Goal: Task Accomplishment & Management: Use online tool/utility

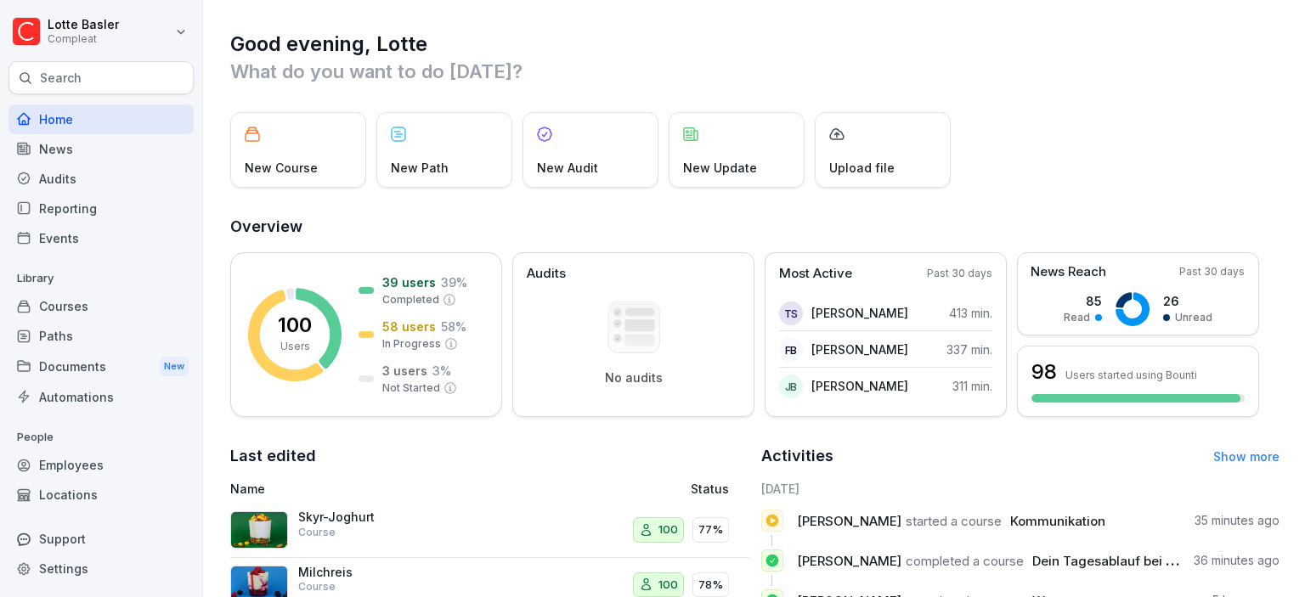
click at [71, 341] on div "Paths" at bounding box center [100, 336] width 185 height 30
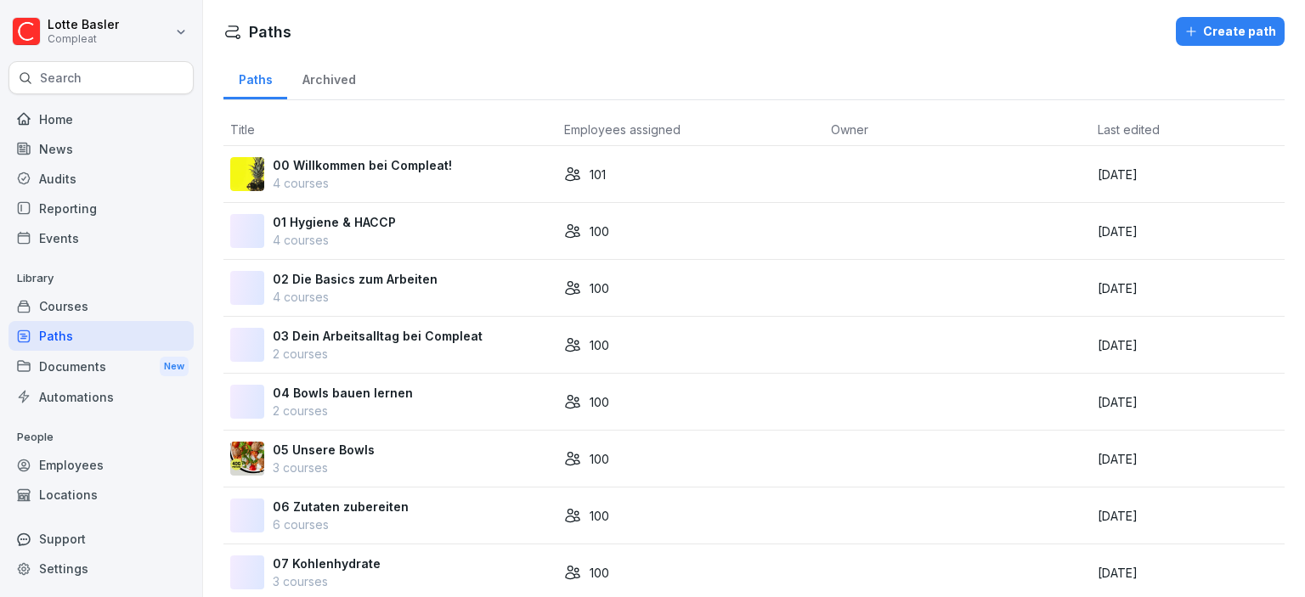
click at [65, 463] on div "Employees" at bounding box center [100, 465] width 185 height 30
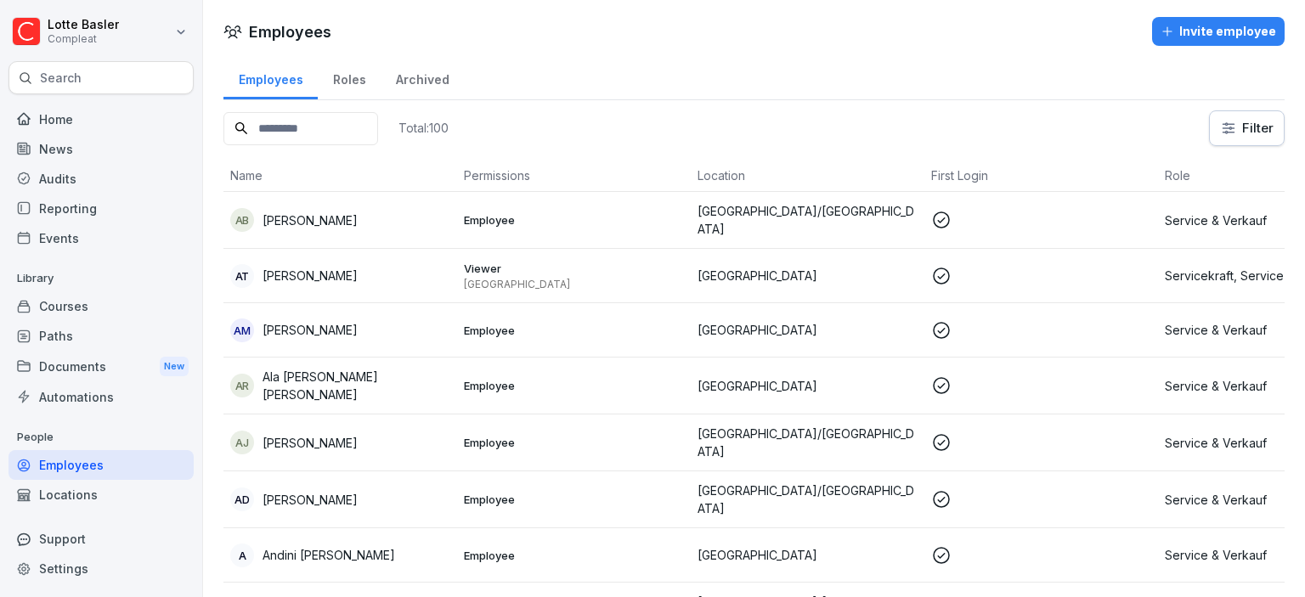
click at [291, 136] on input at bounding box center [300, 128] width 155 height 33
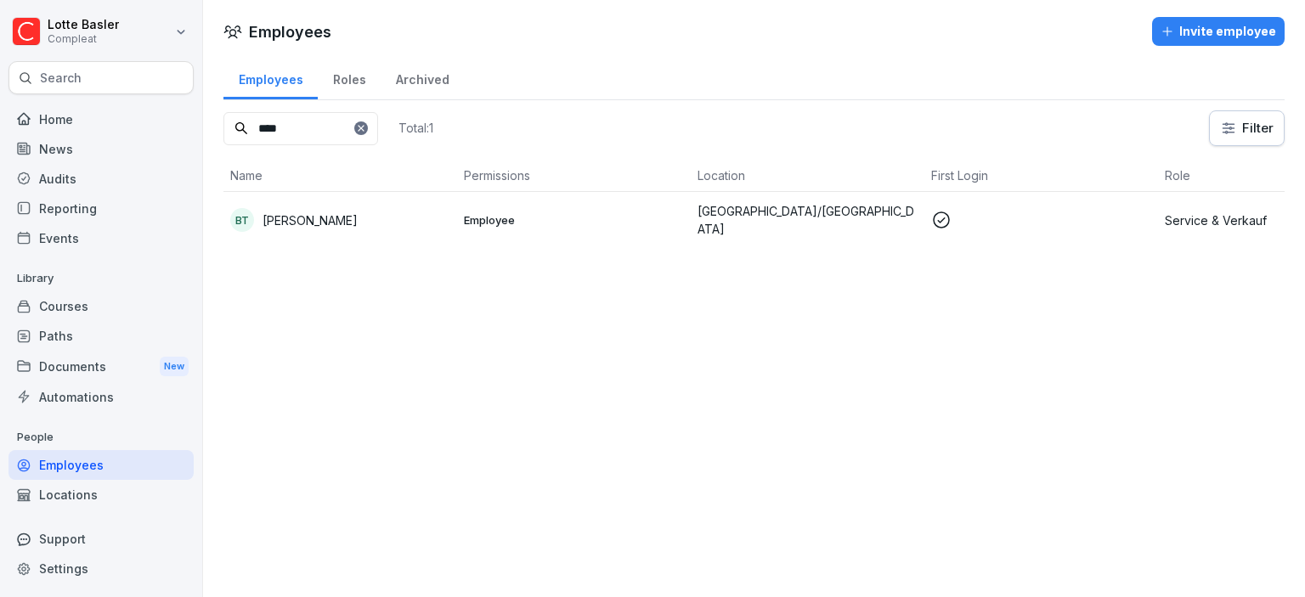
type input "****"
click at [640, 212] on p "Employee" at bounding box center [574, 219] width 220 height 15
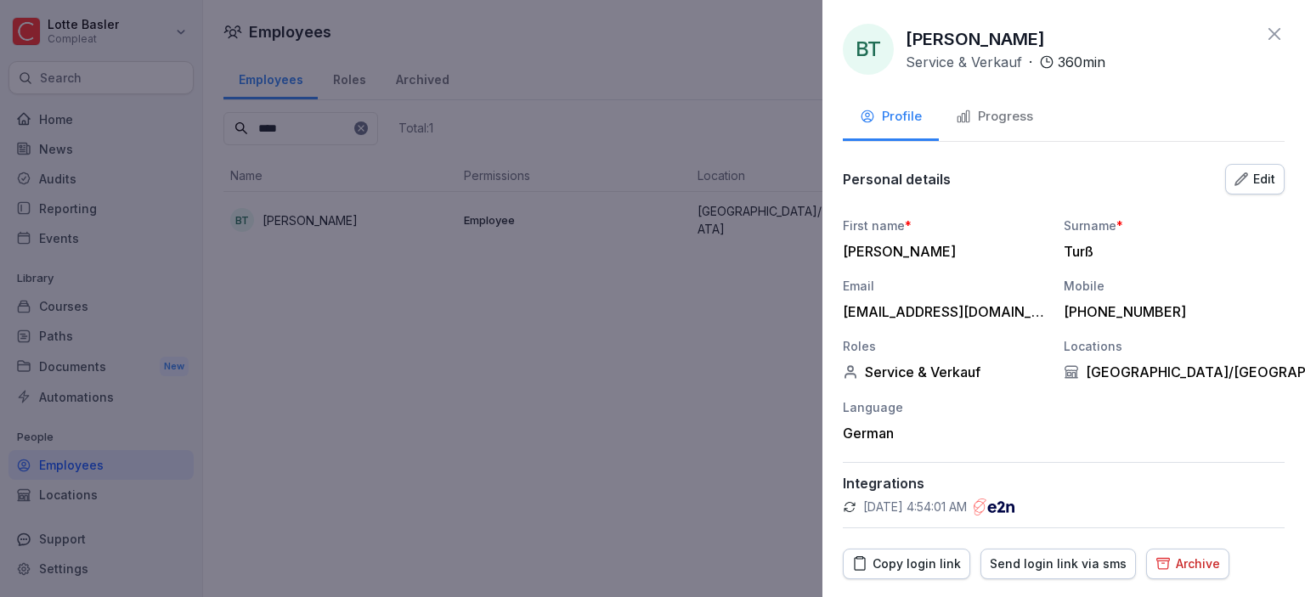
click at [1018, 112] on div "Progress" at bounding box center [994, 117] width 77 height 20
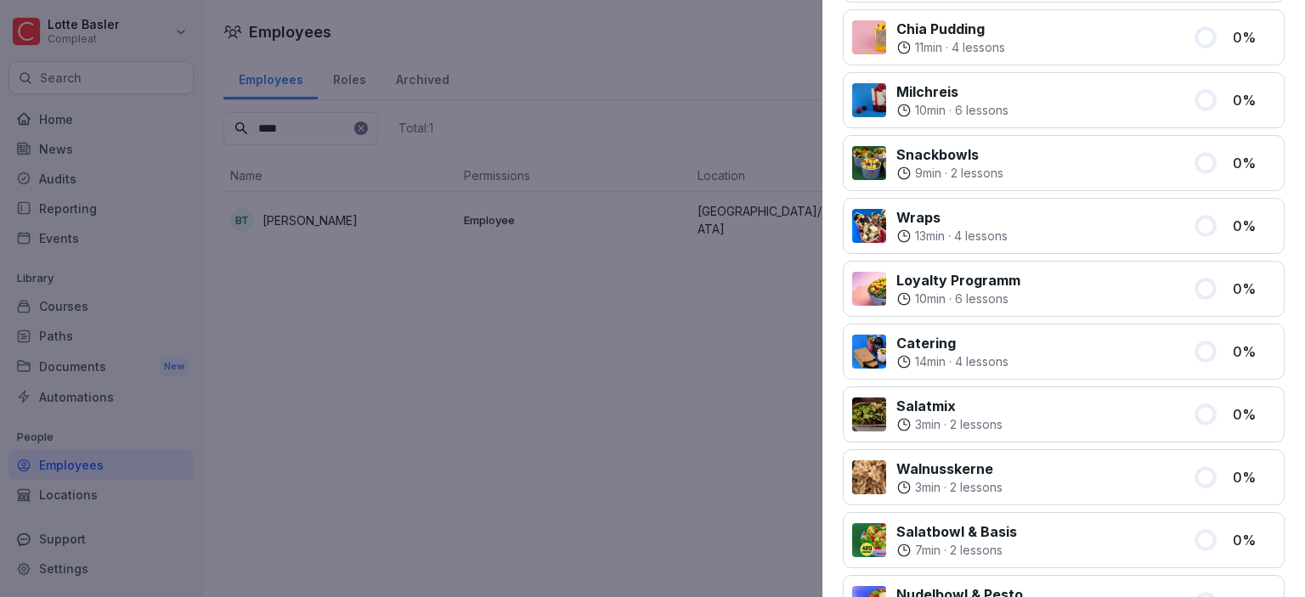
scroll to position [466, 0]
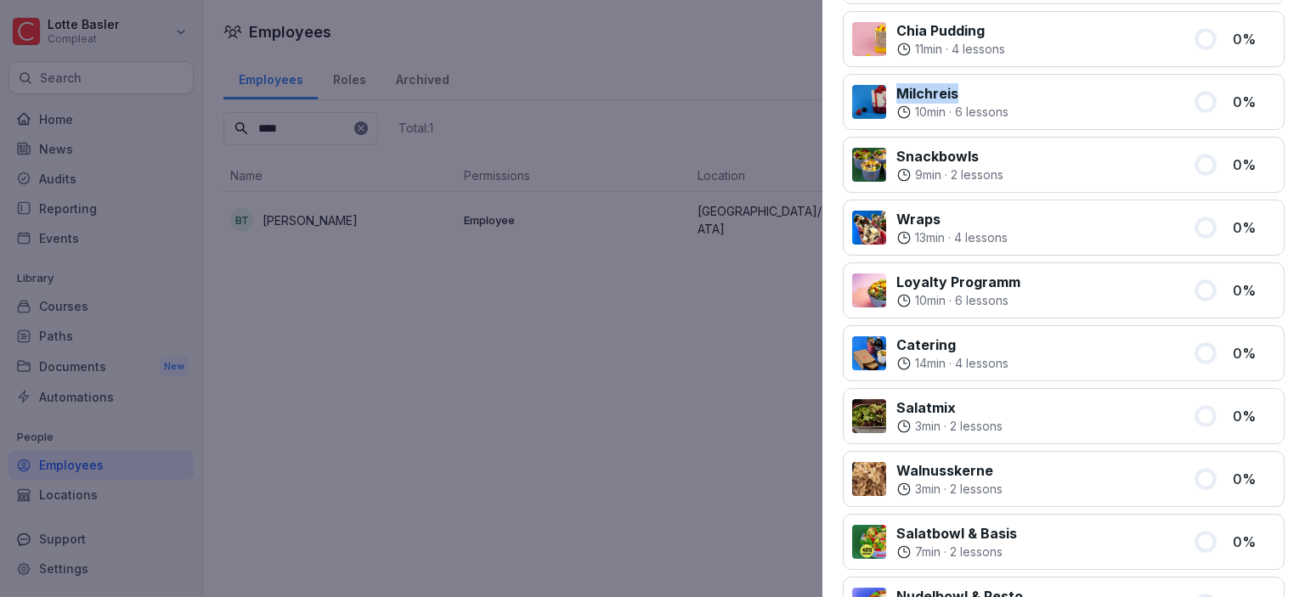
drag, startPoint x: 892, startPoint y: 103, endPoint x: 875, endPoint y: 101, distance: 17.1
click at [875, 101] on div "Milchreis 10 min · 6 lessons" at bounding box center [1017, 101] width 330 height 37
click at [875, 101] on div at bounding box center [869, 102] width 34 height 34
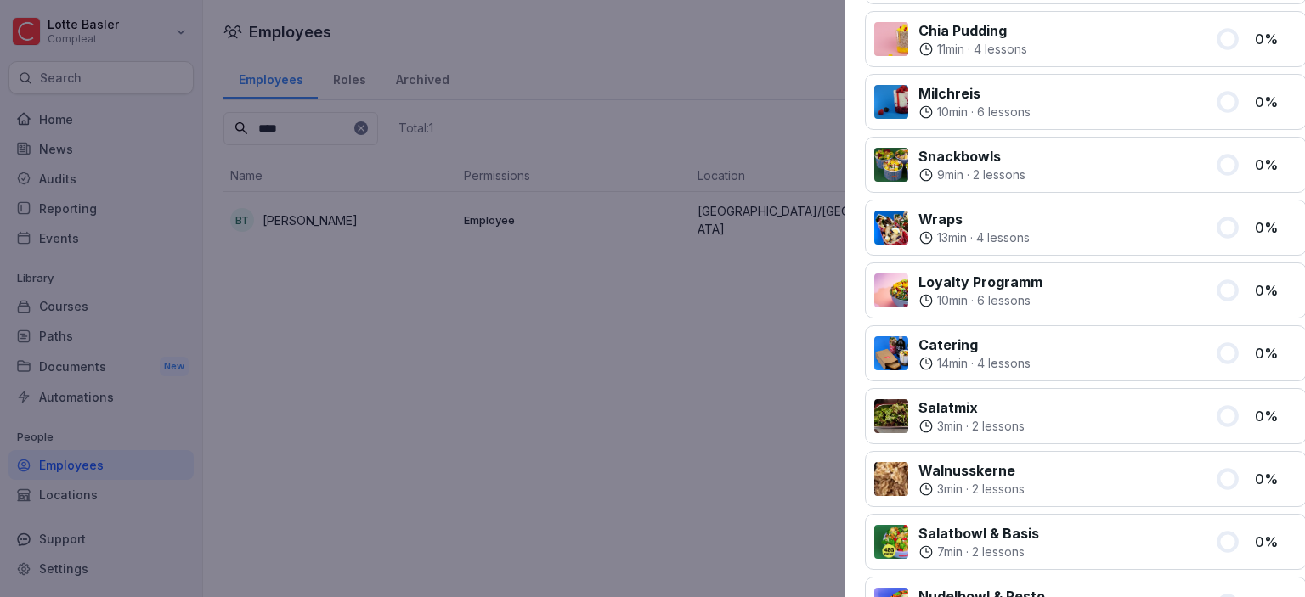
click at [656, 258] on div at bounding box center [652, 298] width 1305 height 597
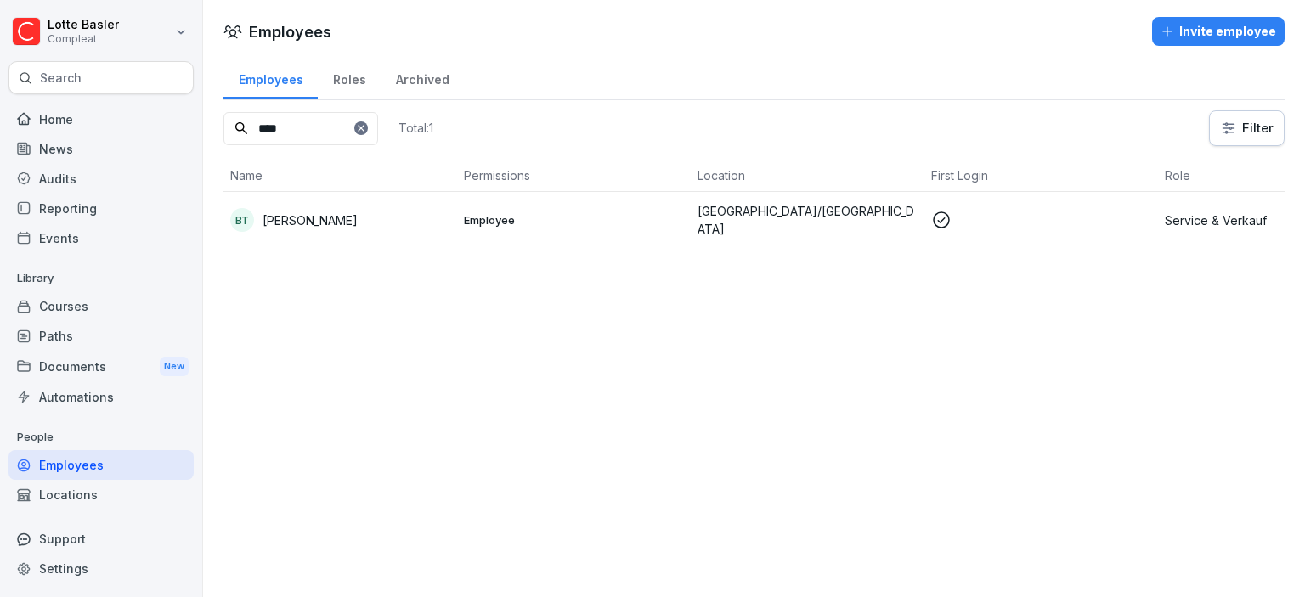
click at [56, 325] on div "Paths" at bounding box center [100, 336] width 185 height 30
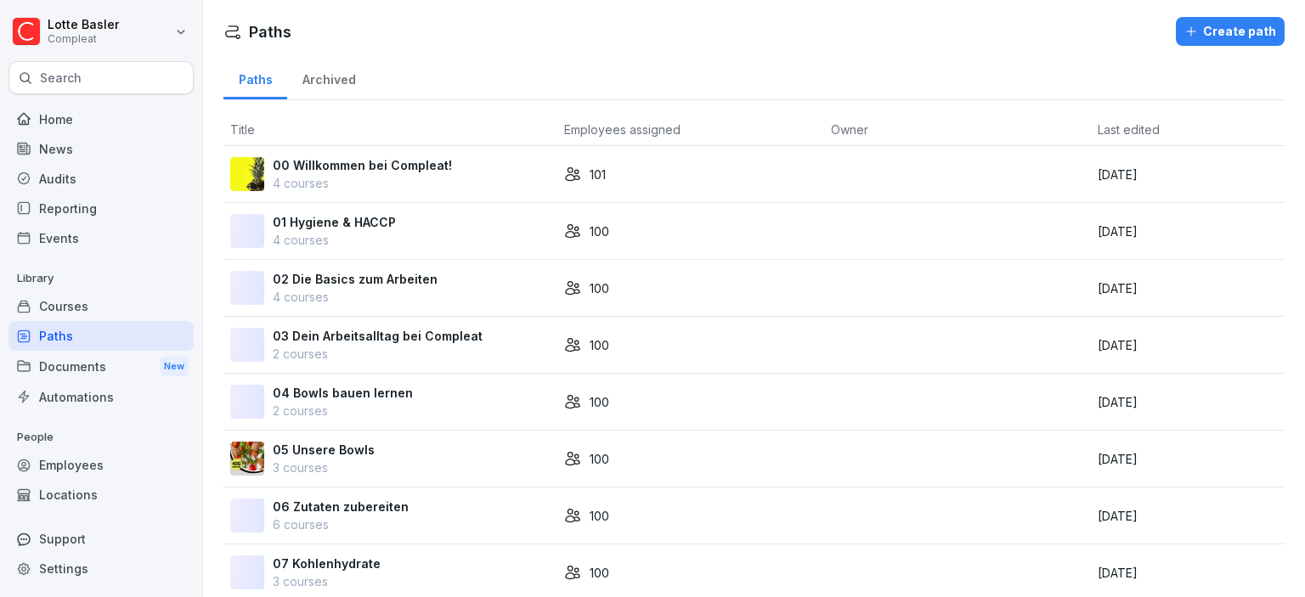
click at [110, 318] on div "Courses" at bounding box center [100, 306] width 185 height 30
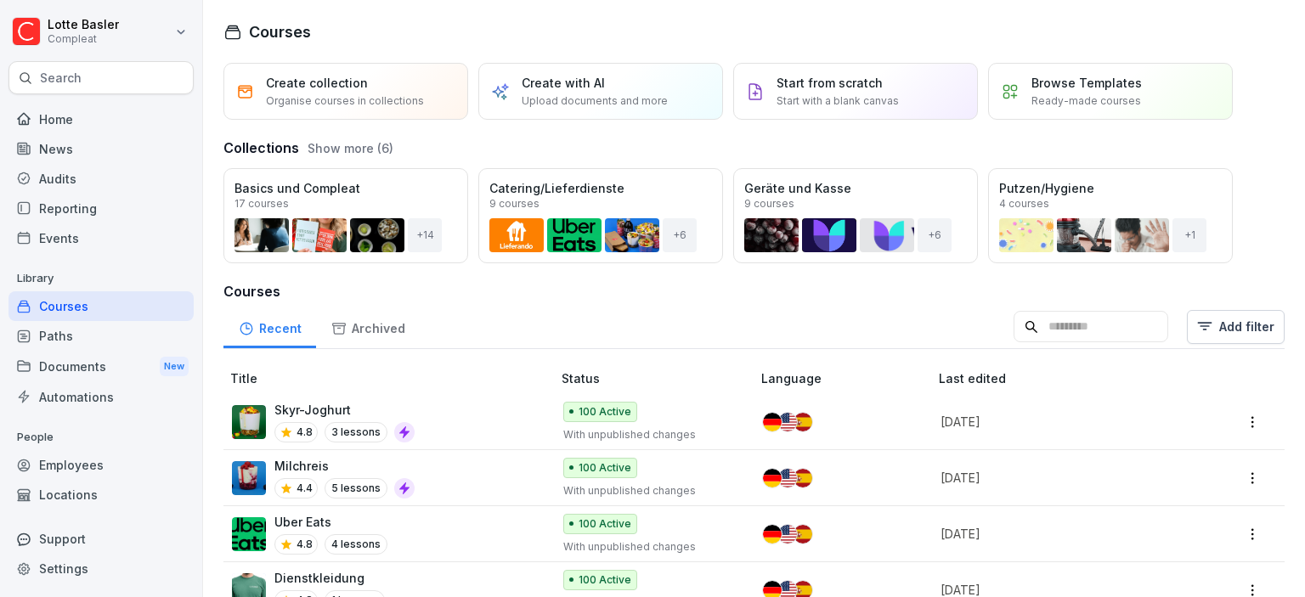
click at [392, 478] on div "4.4 5 lessons" at bounding box center [344, 488] width 140 height 20
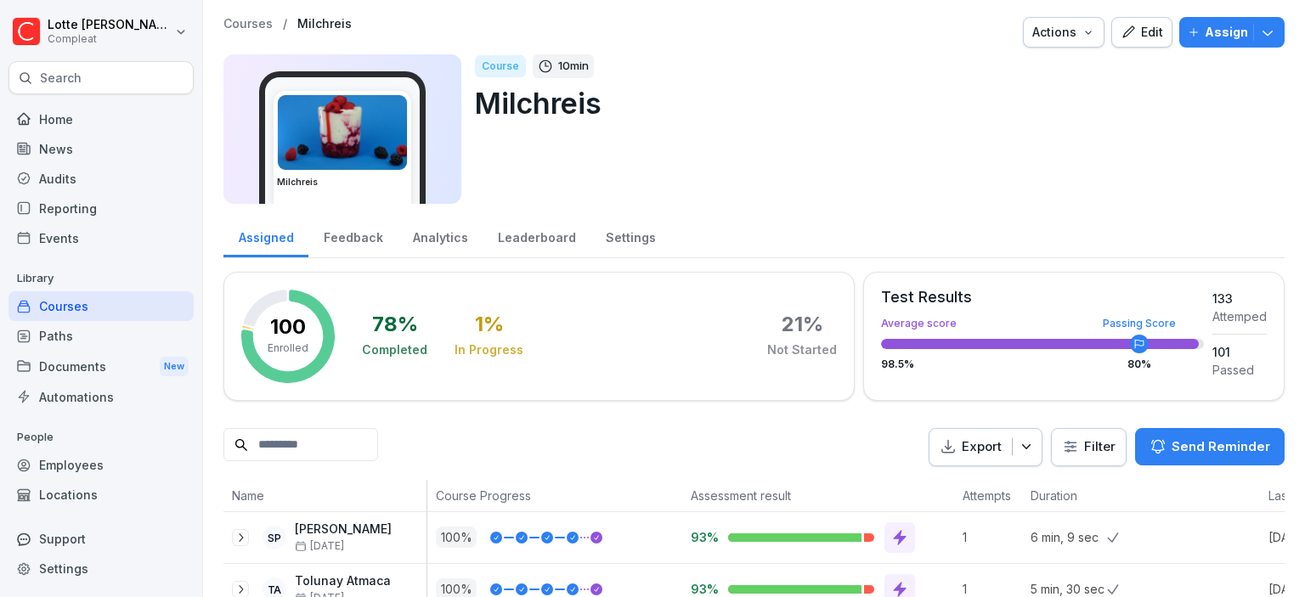
click at [1160, 31] on div "Edit" at bounding box center [1141, 32] width 42 height 19
click at [1151, 46] on button "Edit" at bounding box center [1141, 32] width 61 height 31
click at [1150, 43] on button "Edit" at bounding box center [1141, 32] width 61 height 31
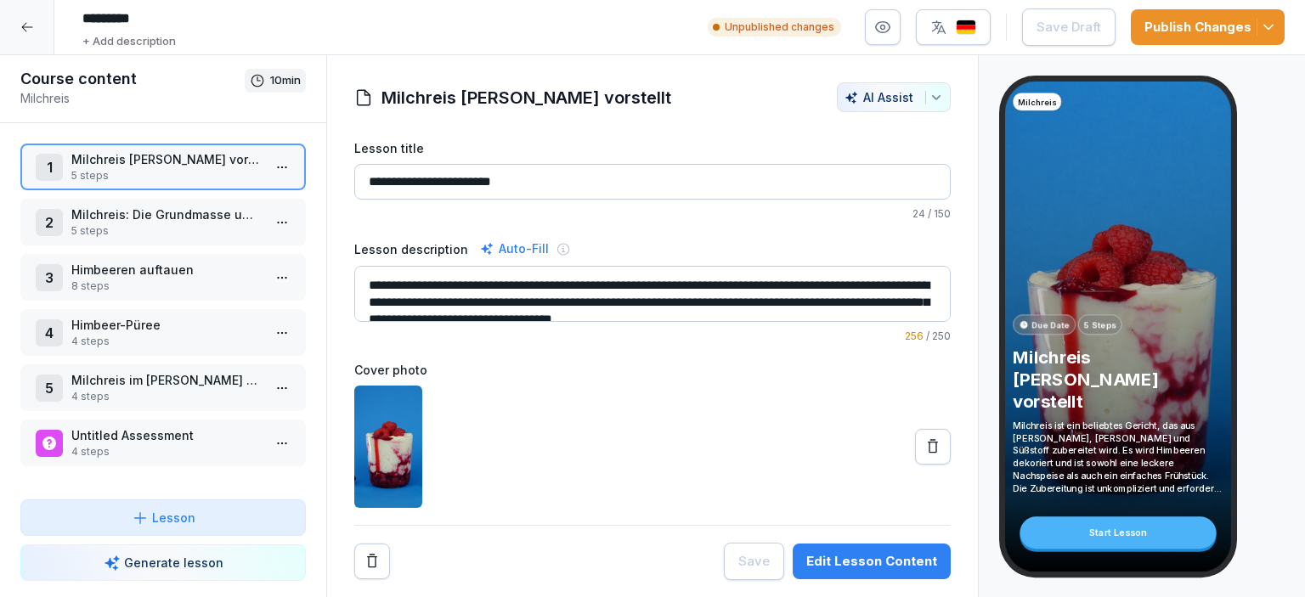
click at [139, 380] on p "Milchreis im [PERSON_NAME] anrichten" at bounding box center [166, 380] width 190 height 18
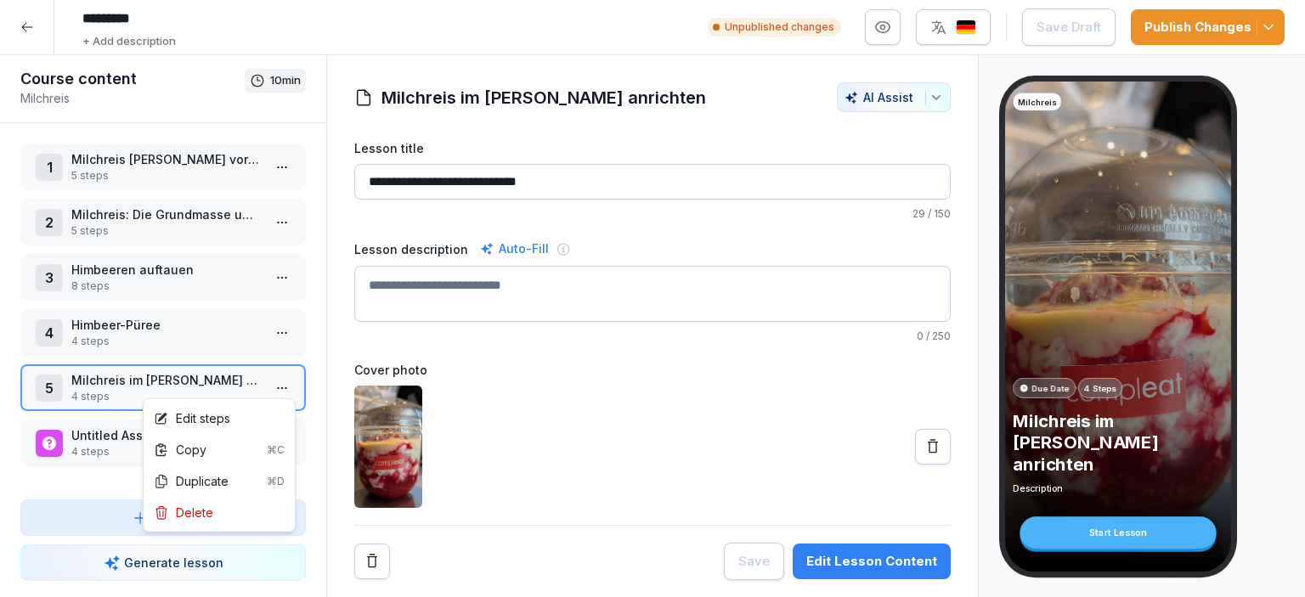
click at [290, 389] on html "**********" at bounding box center [652, 298] width 1305 height 597
click at [192, 422] on div "Edit steps" at bounding box center [192, 418] width 76 height 18
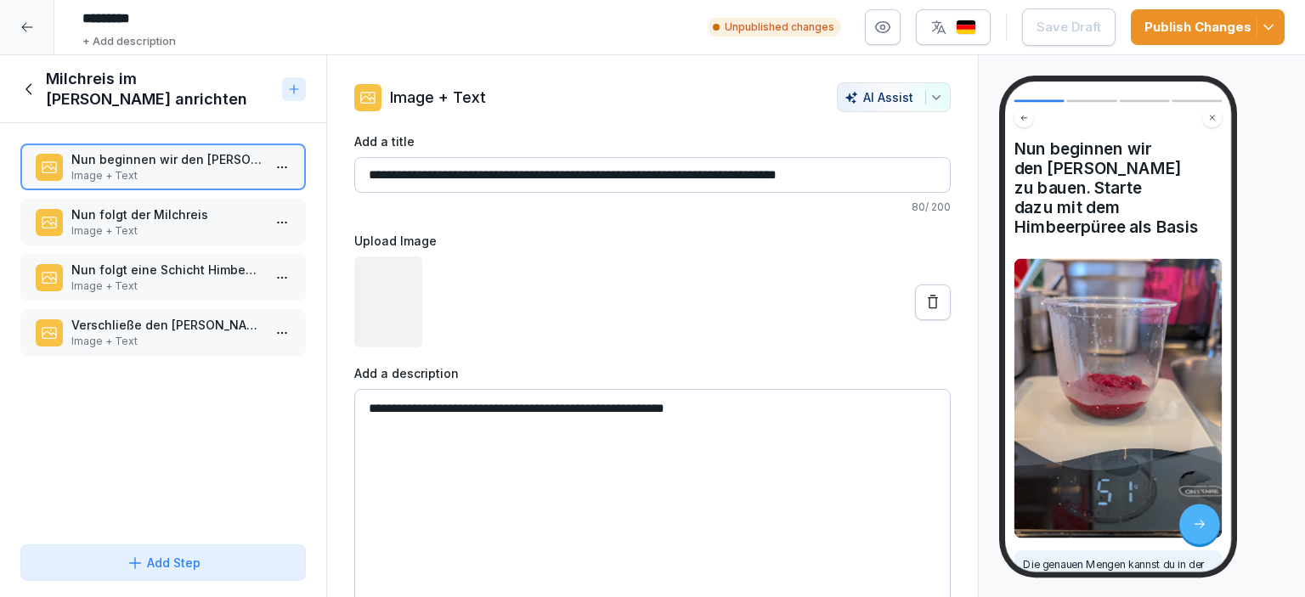
click at [169, 284] on p "Image + Text" at bounding box center [166, 286] width 190 height 15
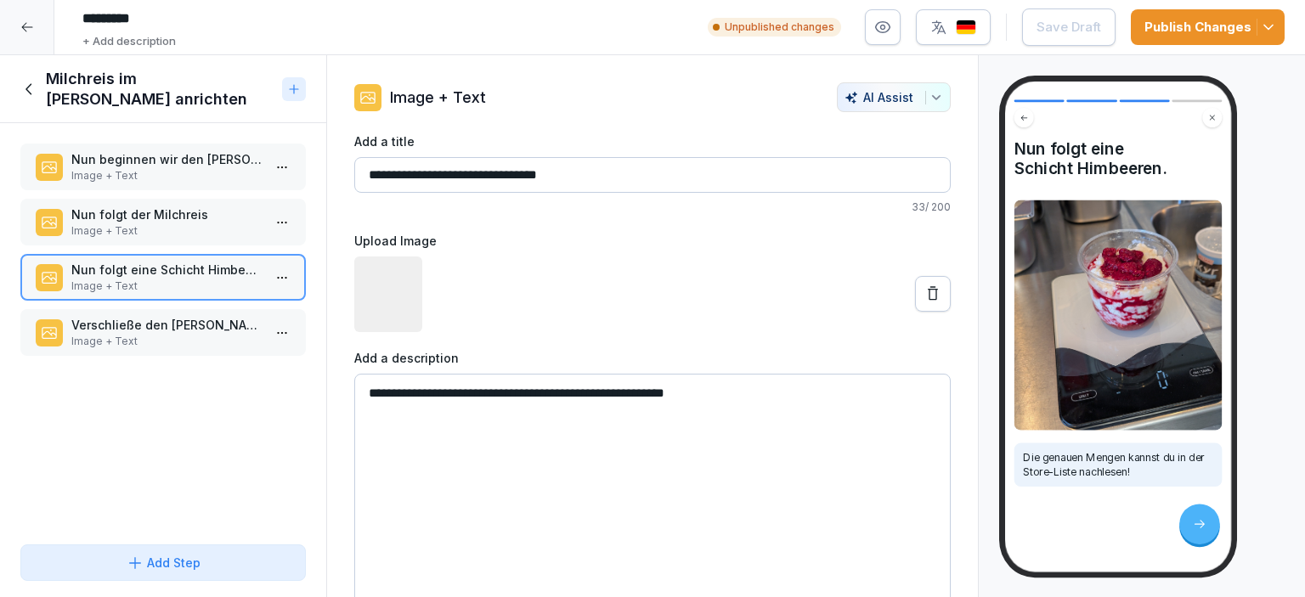
click at [164, 237] on p "Image + Text" at bounding box center [166, 230] width 190 height 15
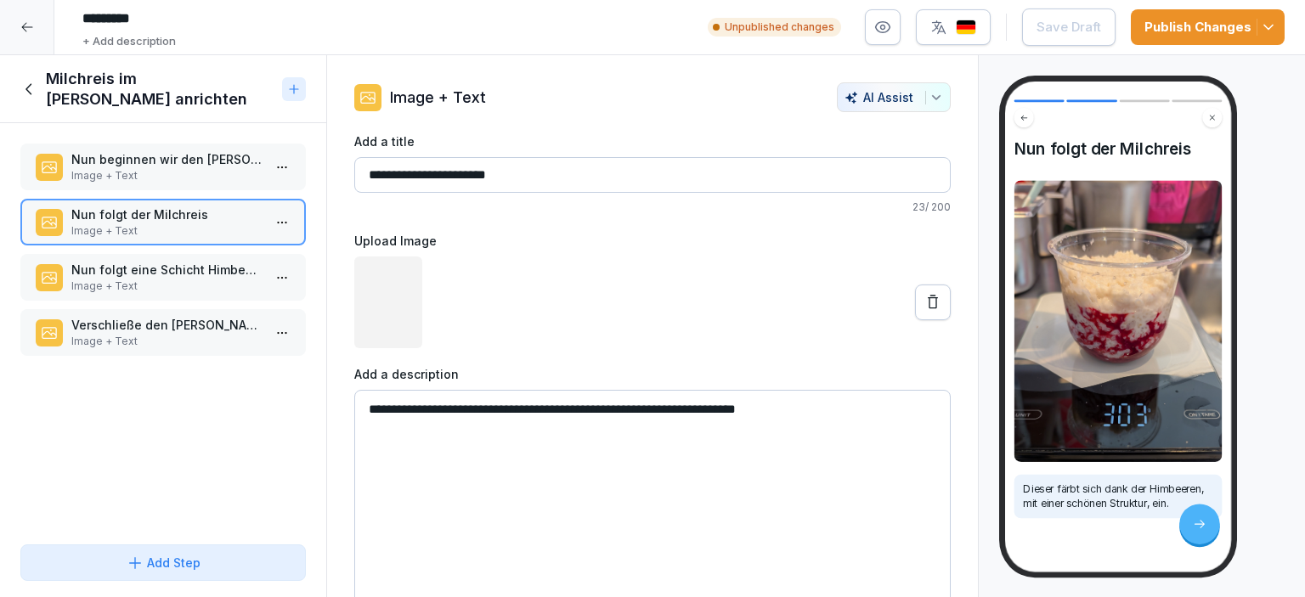
click at [151, 183] on div "Nun beginnen wir den [PERSON_NAME] zu bauen. Starte dazu mit dem Himbeerpüree a…" at bounding box center [162, 167] width 285 height 47
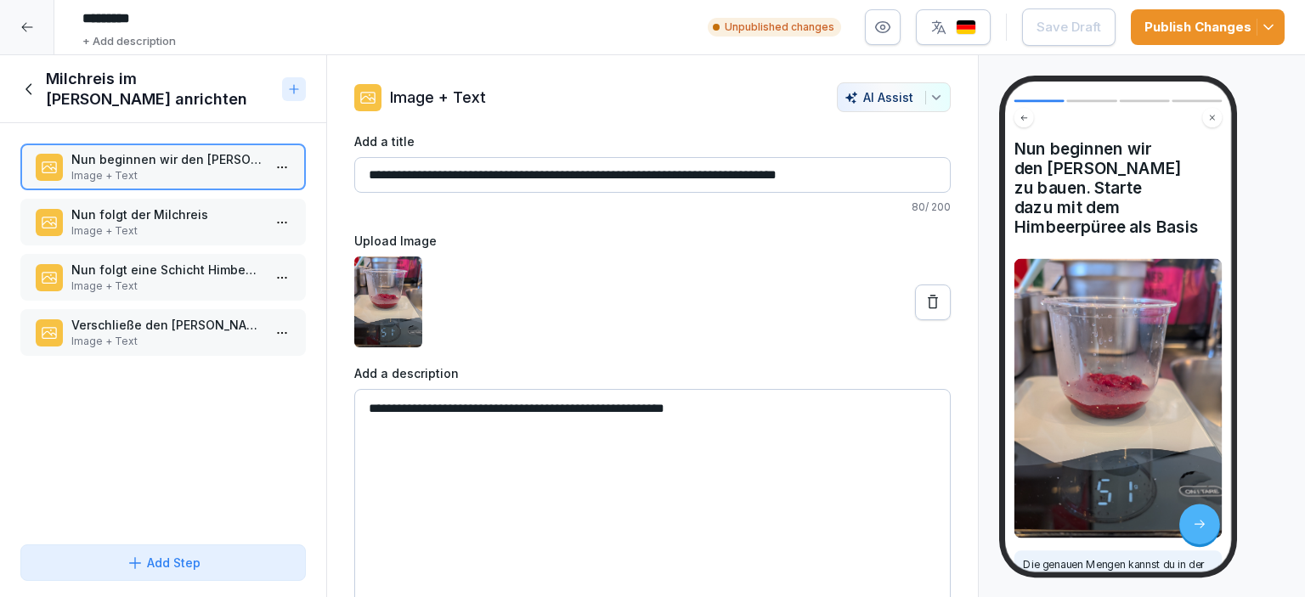
click at [28, 88] on icon at bounding box center [29, 89] width 19 height 19
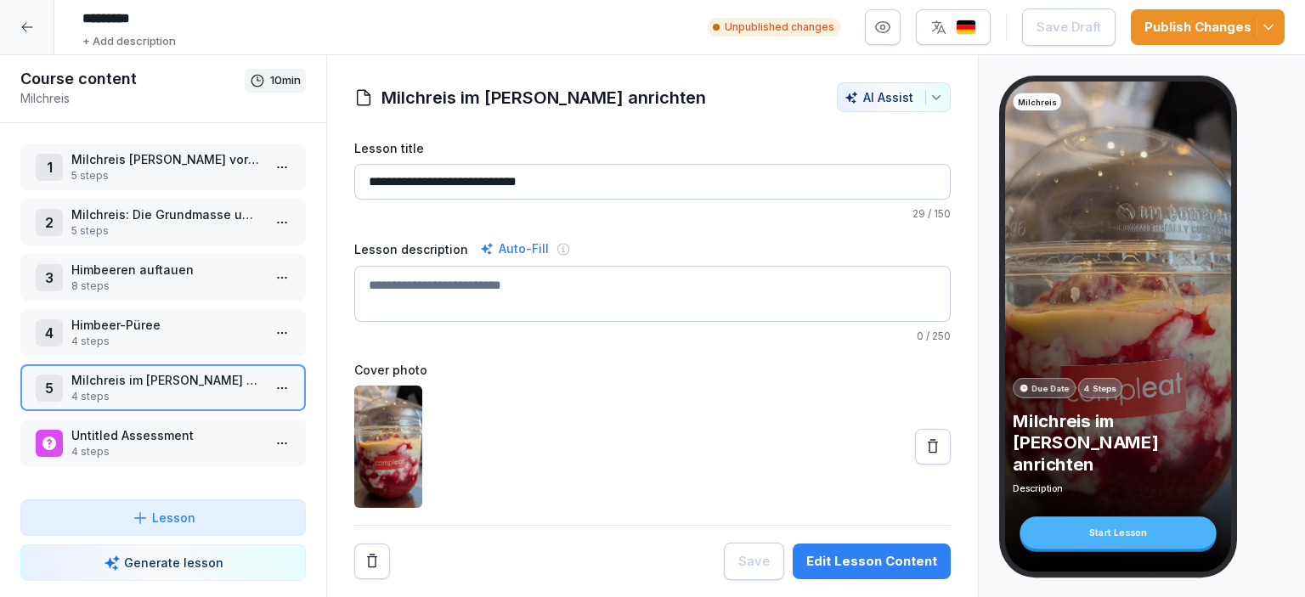
click at [170, 233] on p "5 steps" at bounding box center [166, 230] width 190 height 15
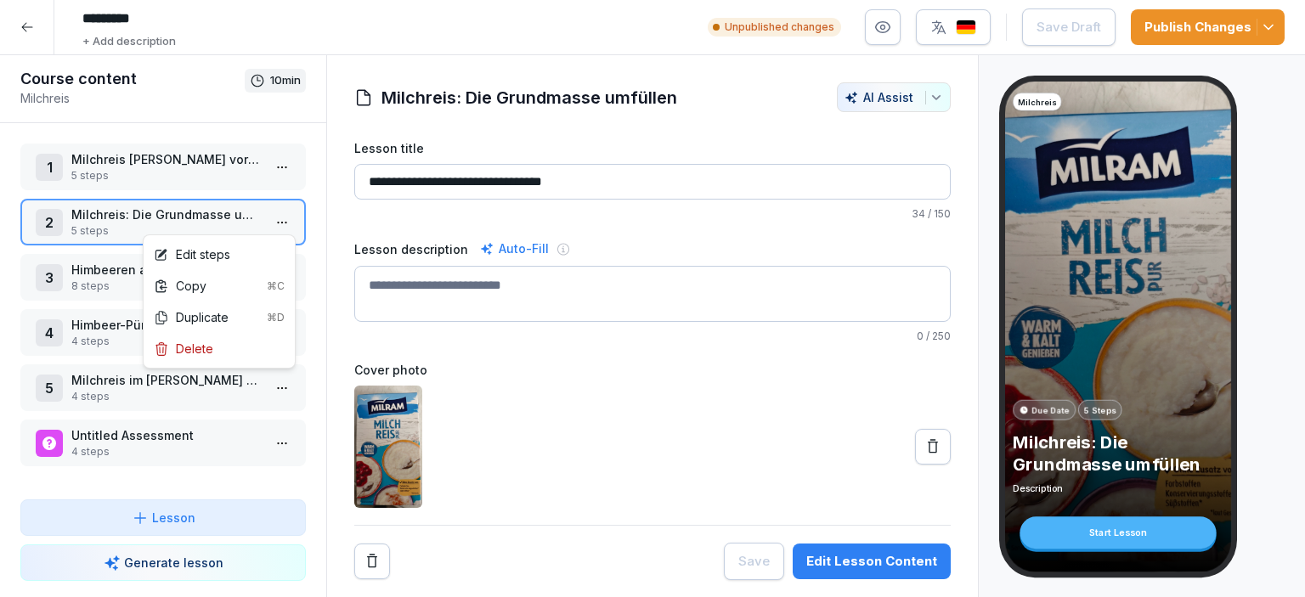
click at [285, 218] on html "********* + Add description Unpublished changes Save Draft Publish Changes Cour…" at bounding box center [652, 298] width 1305 height 597
click at [200, 262] on div "Edit steps" at bounding box center [192, 254] width 76 height 18
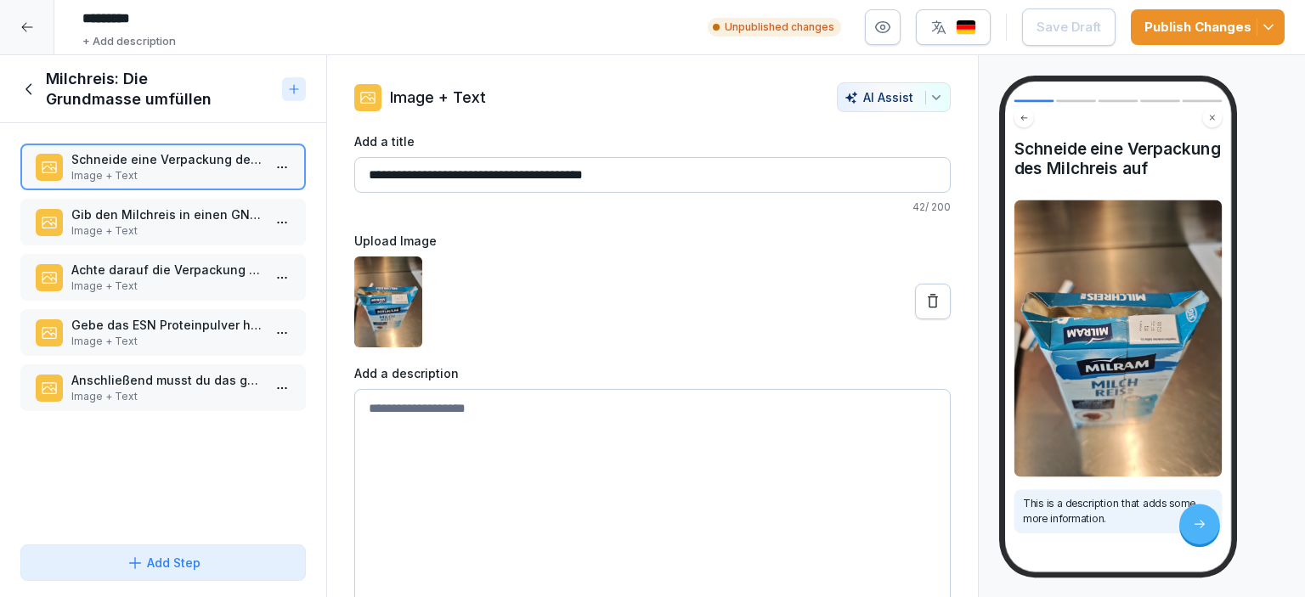
click at [159, 324] on p "Gebe das ESN Proteinpulver hinzu" at bounding box center [166, 325] width 190 height 18
